Goal: Information Seeking & Learning: Learn about a topic

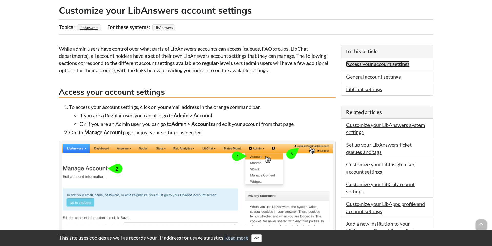
scroll to position [177, 0]
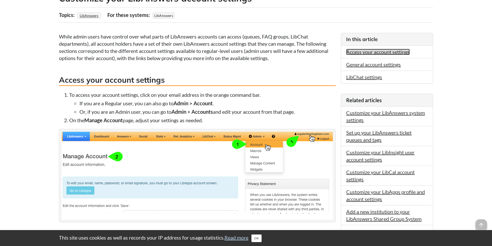
click at [360, 55] on link "Access your account settings" at bounding box center [378, 52] width 64 height 6
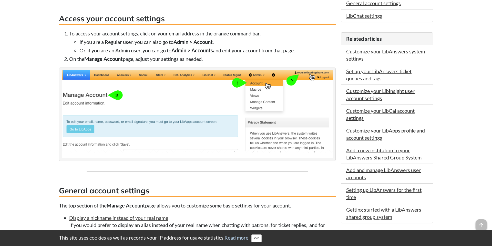
scroll to position [164, 0]
click at [308, 71] on img at bounding box center [197, 115] width 271 height 88
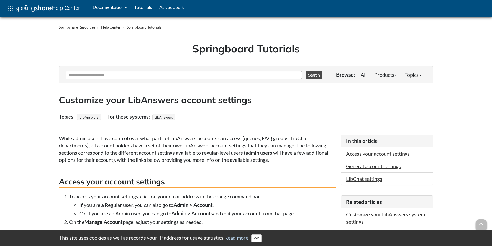
scroll to position [0, 0]
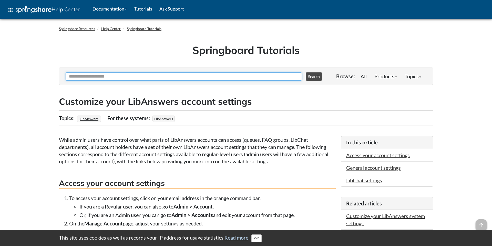
click at [116, 73] on input "Ask Another Question" at bounding box center [184, 76] width 236 height 8
type input "**"
click at [306, 72] on button "Search" at bounding box center [314, 76] width 16 height 8
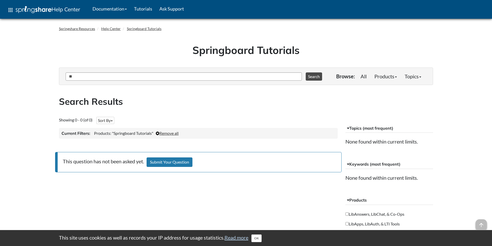
scroll to position [7, 0]
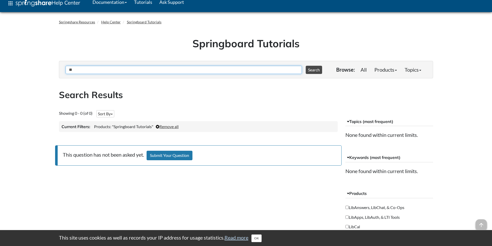
drag, startPoint x: 92, startPoint y: 70, endPoint x: -36, endPoint y: 50, distance: 129.1
click at [0, 50] on html "This site uses cookies as well as records your IP address for usage statistics.…" at bounding box center [246, 194] width 492 height 402
type input "**********"
click at [306, 66] on button "Search" at bounding box center [314, 70] width 16 height 8
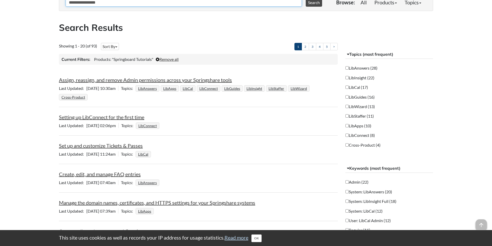
scroll to position [77, 0]
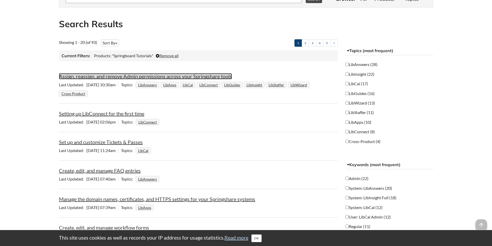
click at [87, 76] on link "Assign, reassign, and remove Admin permissions across your Springshare tools" at bounding box center [145, 76] width 173 height 6
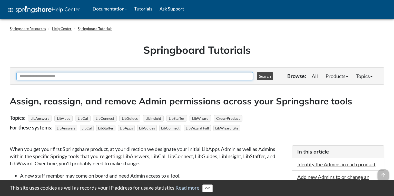
click at [66, 80] on input "Ask Another Question" at bounding box center [134, 76] width 236 height 8
type input "**********"
click at [257, 72] on button "Search" at bounding box center [265, 76] width 16 height 8
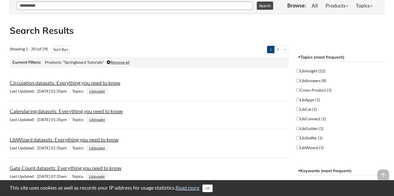
scroll to position [71, 0]
click at [54, 84] on link "Circulation datasets: Everything you need to know" at bounding box center [65, 82] width 111 height 6
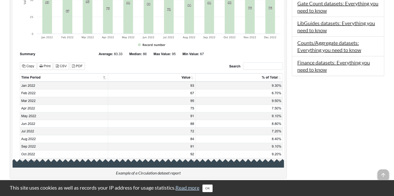
scroll to position [41, 0]
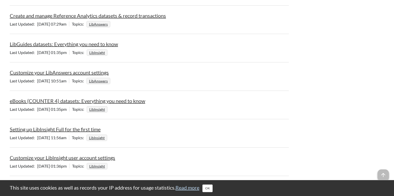
scroll to position [537, 0]
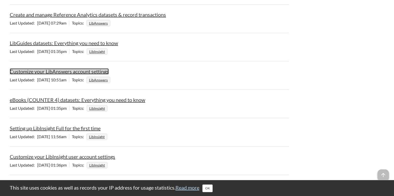
click at [47, 73] on link "Customize your LibAnswers account settings" at bounding box center [59, 71] width 99 height 6
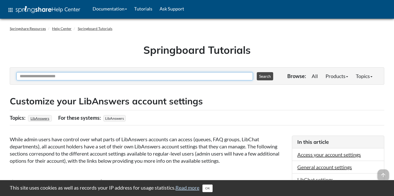
drag, startPoint x: 77, startPoint y: 76, endPoint x: 59, endPoint y: 78, distance: 18.8
click at [77, 76] on input "Ask Another Question" at bounding box center [134, 76] width 236 height 8
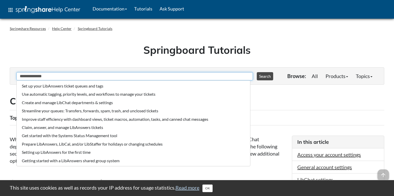
type input "**********"
click at [257, 72] on button "Search" at bounding box center [265, 76] width 16 height 8
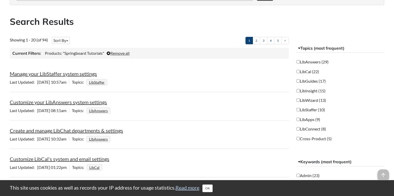
scroll to position [80, 0]
click at [53, 104] on link "Customize your LibAnswers system settings" at bounding box center [58, 102] width 97 height 6
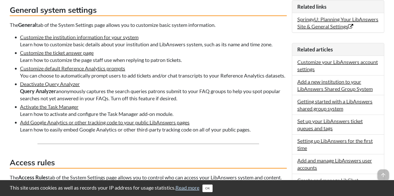
scroll to position [275, 0]
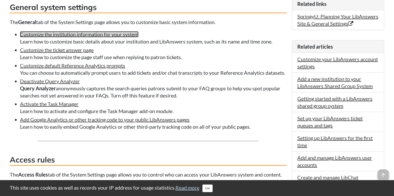
click at [73, 36] on link "Customize the institution information for your system" at bounding box center [79, 34] width 118 height 6
